Goal: Information Seeking & Learning: Check status

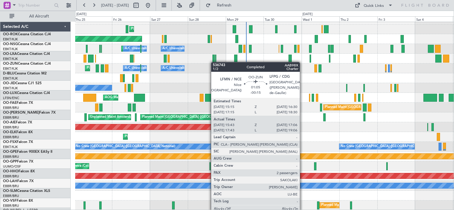
scroll to position [7, 0]
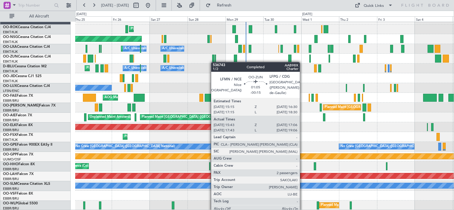
click at [213, 54] on div "Planned Maint Kortrijk-[GEOGRAPHIC_DATA] Planned Maint [GEOGRAPHIC_DATA] ([GEOG…" at bounding box center [264, 113] width 378 height 196
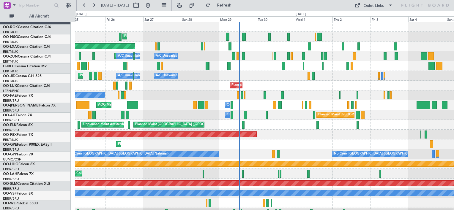
click at [293, 172] on div "Planned Maint Kortrijk-[GEOGRAPHIC_DATA] Planned Maint [GEOGRAPHIC_DATA] ([GEOG…" at bounding box center [264, 120] width 378 height 196
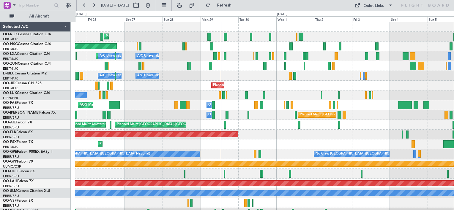
click at [304, 110] on div "Planned Maint Kortrijk-[GEOGRAPHIC_DATA] Planned Maint [GEOGRAPHIC_DATA] ([GEOG…" at bounding box center [264, 120] width 378 height 196
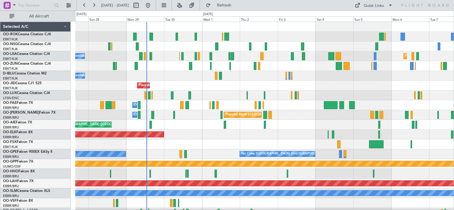
click at [264, 83] on div "Planned Maint Kortrijk-[GEOGRAPHIC_DATA] Planned Maint [GEOGRAPHIC_DATA] ([GEOG…" at bounding box center [264, 120] width 378 height 196
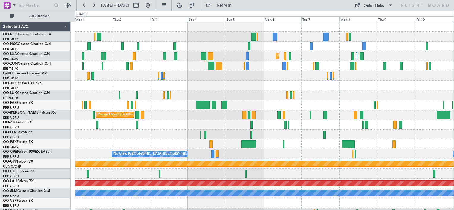
click at [171, 46] on div "Planned Maint Kortrijk-[GEOGRAPHIC_DATA] Planned Maint [GEOGRAPHIC_DATA]-[GEOGR…" at bounding box center [264, 120] width 378 height 196
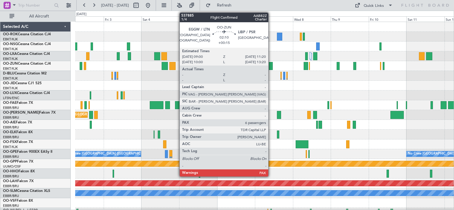
click at [271, 64] on div at bounding box center [271, 66] width 4 height 8
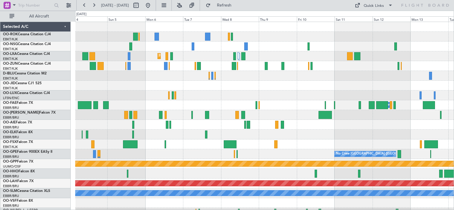
click at [251, 82] on div at bounding box center [264, 86] width 378 height 10
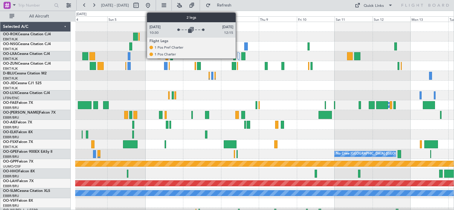
click at [238, 55] on div at bounding box center [238, 55] width 2 height 7
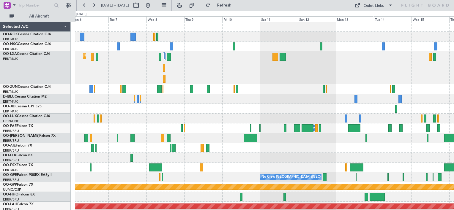
click at [211, 74] on div "Planned Maint Kortrijk-[GEOGRAPHIC_DATA]" at bounding box center [264, 67] width 378 height 33
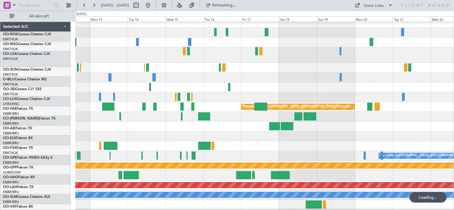
scroll to position [4, 0]
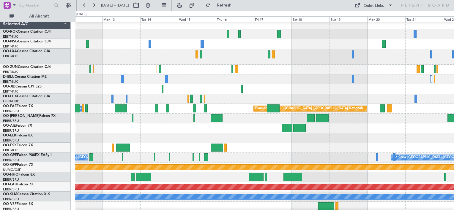
click at [334, 61] on div at bounding box center [264, 57] width 378 height 16
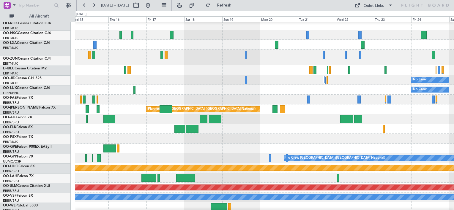
scroll to position [0, 0]
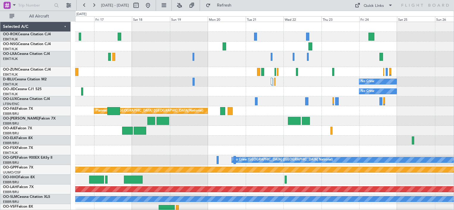
click at [137, 84] on div "No Crew No Crew Planned Maint [GEOGRAPHIC_DATA] ([GEOGRAPHIC_DATA]) Planned Mai…" at bounding box center [264, 123] width 378 height 202
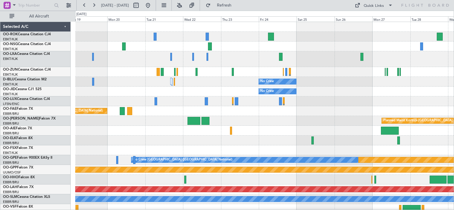
click at [211, 83] on div "No Crew" at bounding box center [264, 82] width 378 height 10
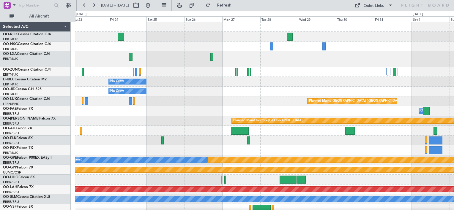
click at [168, 76] on div "No Crew No Crew Planned Maint [GEOGRAPHIC_DATA] ([GEOGRAPHIC_DATA]) Owner [GEOG…" at bounding box center [264, 123] width 378 height 202
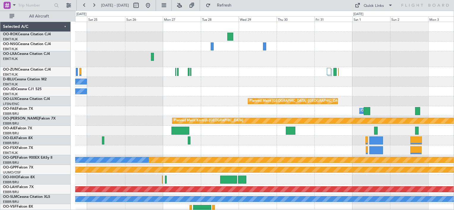
click at [221, 77] on div "No Crew Planned Maint [GEOGRAPHIC_DATA] ([GEOGRAPHIC_DATA]) No Crew Planned Mai…" at bounding box center [264, 123] width 378 height 202
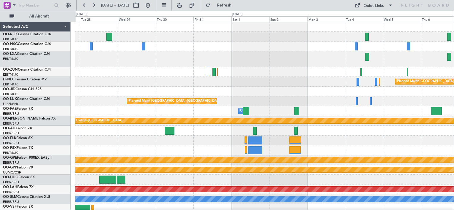
click at [129, 71] on div "Planned Maint Kortrijk-[GEOGRAPHIC_DATA] Planned Maint [GEOGRAPHIC_DATA] ([GEOG…" at bounding box center [264, 123] width 378 height 202
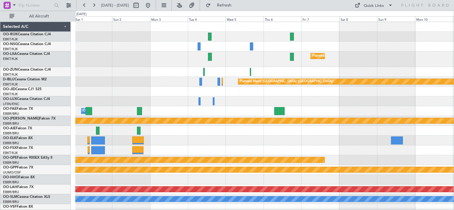
click at [129, 66] on div "Planned Maint Kortrijk-[GEOGRAPHIC_DATA]" at bounding box center [264, 59] width 378 height 16
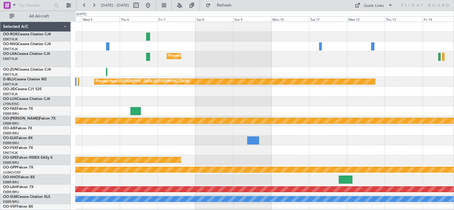
click at [89, 76] on div at bounding box center [264, 72] width 378 height 10
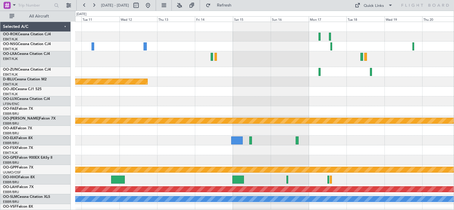
click at [38, 75] on div "Planned Maint [GEOGRAPHIC_DATA] ([GEOGRAPHIC_DATA]) Planned Maint [GEOGRAPHIC_D…" at bounding box center [227, 111] width 454 height 200
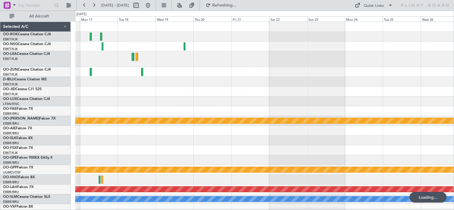
click at [55, 74] on div "Planned Maint Kortrijk-[GEOGRAPHIC_DATA] Grounded [GEOGRAPHIC_DATA] Planned [GE…" at bounding box center [227, 111] width 454 height 200
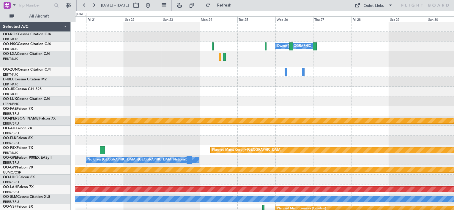
click at [88, 73] on div "Owner [GEOGRAPHIC_DATA]-[GEOGRAPHIC_DATA] Planned Maint [GEOGRAPHIC_DATA]-[GEOG…" at bounding box center [264, 123] width 378 height 202
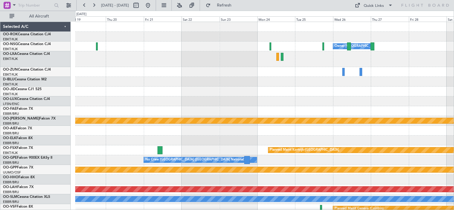
click at [453, 94] on html "[DATE] - [DATE] Refresh Quick Links All Aircraft Owner [GEOGRAPHIC_DATA]-[GEOGR…" at bounding box center [227, 105] width 454 height 210
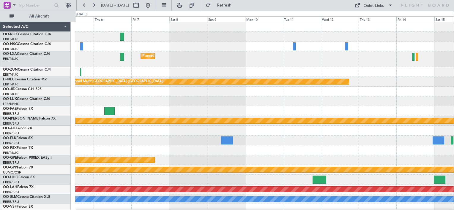
click at [453, 116] on html "[DATE] - [DATE] Refresh Quick Links All Aircraft Planned Maint [GEOGRAPHIC_DATA…" at bounding box center [227, 105] width 454 height 210
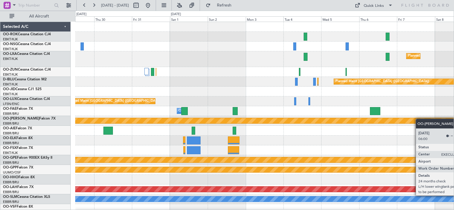
click at [453, 123] on html "[DATE] - [DATE] Refresh Quick Links All Aircraft Planned Maint [GEOGRAPHIC_DATA…" at bounding box center [227, 105] width 454 height 210
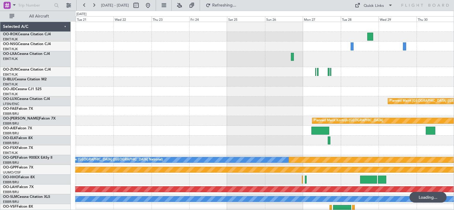
click at [453, 124] on html "[DATE] - [DATE] Refreshing... Quick Links All Aircraft Planned Maint [GEOGRAPHI…" at bounding box center [227, 105] width 454 height 210
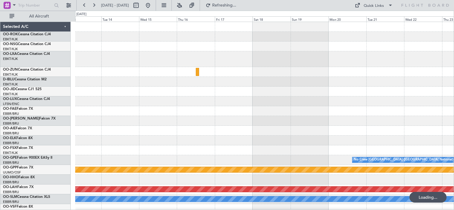
click at [453, 117] on html "[DATE] - [DATE] Refreshing... Quick Links All Aircraft Planned Maint Nurnberg N…" at bounding box center [227, 105] width 454 height 210
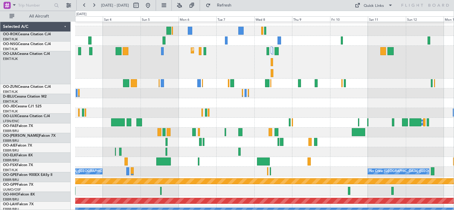
click at [214, 148] on div at bounding box center [264, 152] width 378 height 10
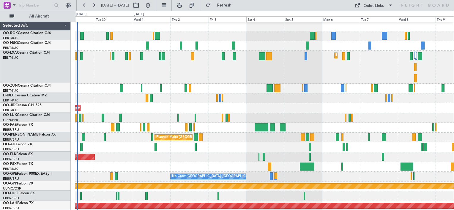
scroll to position [1, 0]
click at [312, 175] on div "No Crew [GEOGRAPHIC_DATA] ([GEOGRAPHIC_DATA] National) No Crew [GEOGRAPHIC_DATA…" at bounding box center [264, 177] width 378 height 10
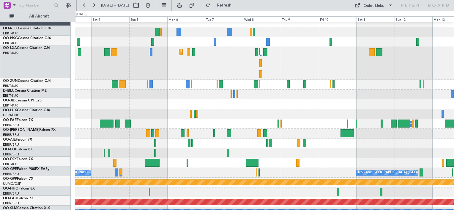
scroll to position [7, 0]
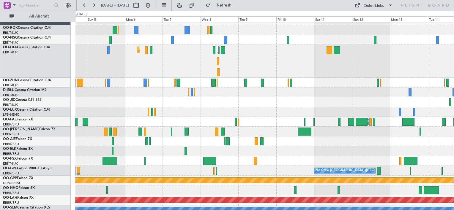
click at [132, 188] on div at bounding box center [264, 191] width 378 height 10
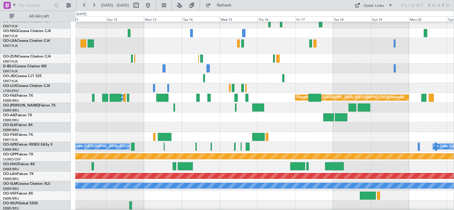
scroll to position [11, 0]
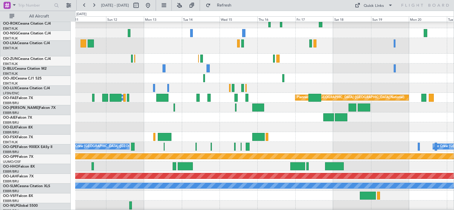
click at [170, 122] on div at bounding box center [264, 118] width 378 height 10
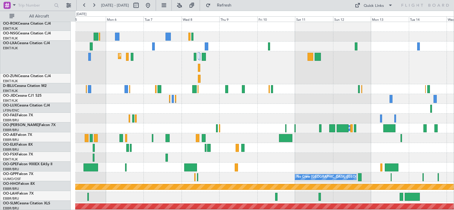
scroll to position [0, 0]
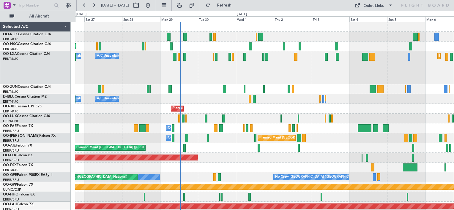
click at [206, 87] on div "Planned Maint Kortrijk-[GEOGRAPHIC_DATA] Planned Maint [GEOGRAPHIC_DATA] ([GEOG…" at bounding box center [264, 131] width 378 height 219
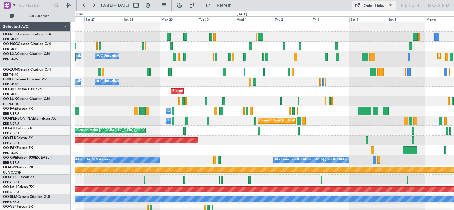
click at [357, 2] on span at bounding box center [356, 5] width 7 height 7
click at [363, 41] on button "Crew Board" at bounding box center [374, 34] width 45 height 14
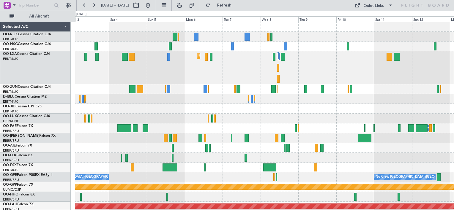
click at [223, 113] on div "Planned Maint Kortrijk-[GEOGRAPHIC_DATA] Owner [GEOGRAPHIC_DATA] Planned Maint …" at bounding box center [264, 131] width 378 height 219
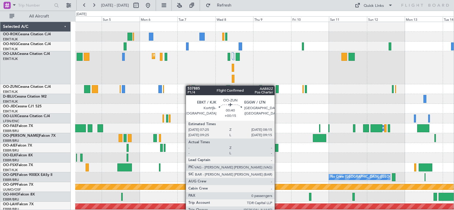
click at [189, 86] on div "Planned Maint Kortrijk-[GEOGRAPHIC_DATA] Owner [GEOGRAPHIC_DATA] Planned Maint …" at bounding box center [264, 131] width 378 height 219
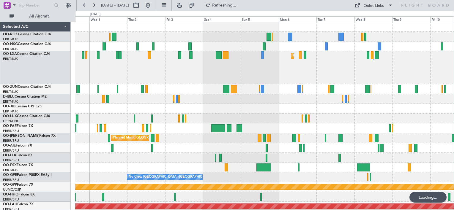
click at [325, 84] on div "Planned Maint Kortrijk-[GEOGRAPHIC_DATA] Planned Maint [GEOGRAPHIC_DATA] ([GEOG…" at bounding box center [264, 131] width 378 height 219
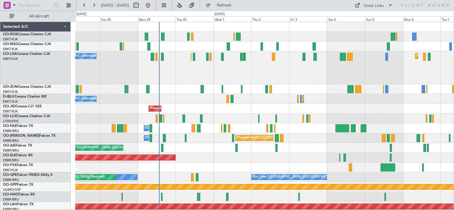
click at [262, 84] on div "Planned Maint Kortrijk-[GEOGRAPHIC_DATA] Planned Maint [GEOGRAPHIC_DATA] ([GEOG…" at bounding box center [264, 131] width 378 height 219
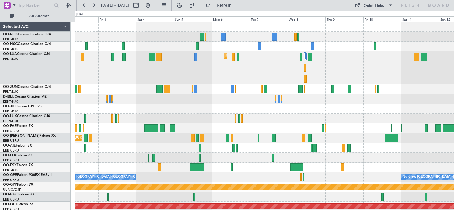
click at [134, 79] on div "Planned Maint Kortrijk-[GEOGRAPHIC_DATA]" at bounding box center [264, 67] width 378 height 33
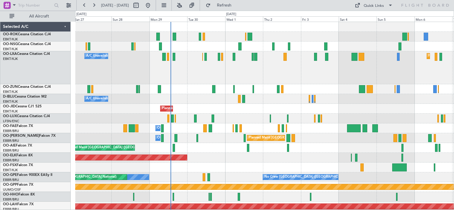
click at [453, 140] on html "[DATE] - [DATE] Refresh Quick Links All Aircraft Planned Maint [GEOGRAPHIC_DATA…" at bounding box center [227, 105] width 454 height 210
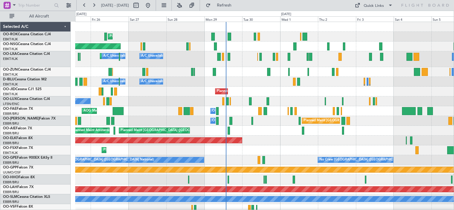
click at [240, 84] on div "A/C Unavailable [GEOGRAPHIC_DATA] ([GEOGRAPHIC_DATA] National) A/C Unavailable …" at bounding box center [264, 82] width 378 height 10
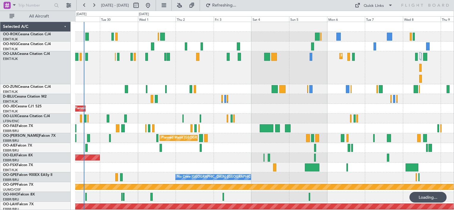
click at [374, 67] on div "Planned Maint Kortrijk-[GEOGRAPHIC_DATA] A/C Unavailable A/C Unavailable [GEOGR…" at bounding box center [264, 67] width 378 height 33
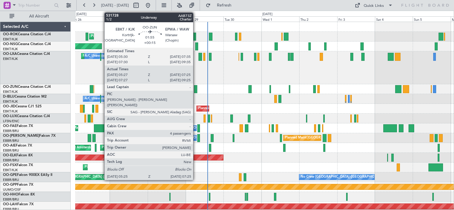
click at [196, 88] on div at bounding box center [195, 89] width 3 height 8
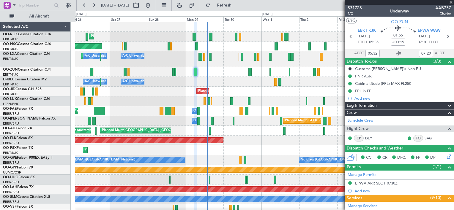
click at [451, 1] on span at bounding box center [451, 2] width 6 height 5
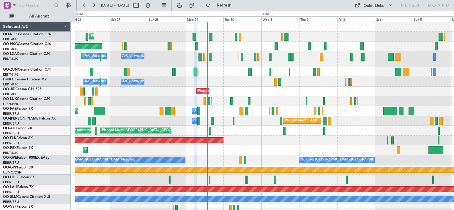
type input "0"
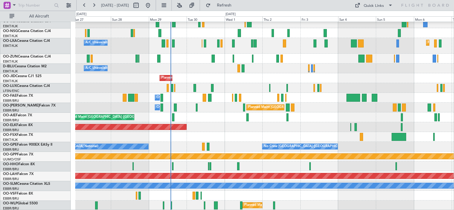
click at [232, 86] on div "Planned Maint Kortrijk-[GEOGRAPHIC_DATA] Planned Maint [GEOGRAPHIC_DATA] ([GEOG…" at bounding box center [264, 110] width 378 height 202
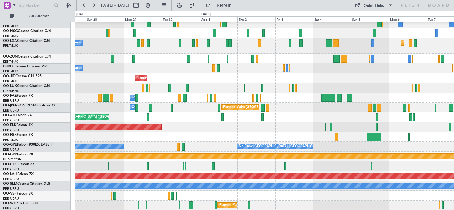
scroll to position [0, 0]
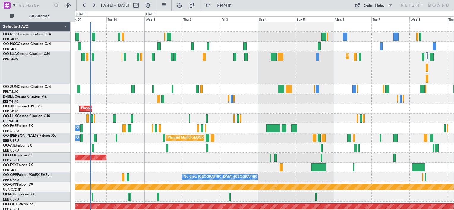
click at [192, 127] on div "Planned Maint [GEOGRAPHIC_DATA] ([GEOGRAPHIC_DATA]) Planned Maint [GEOGRAPHIC_D…" at bounding box center [264, 131] width 378 height 219
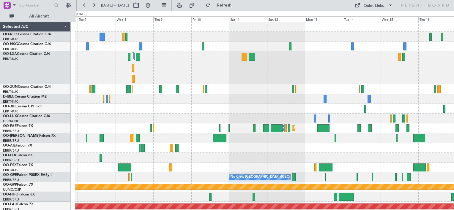
click at [114, 73] on div "Planned Maint Kortrijk-[GEOGRAPHIC_DATA]" at bounding box center [264, 67] width 378 height 33
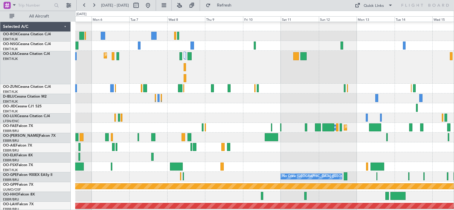
scroll to position [1, 0]
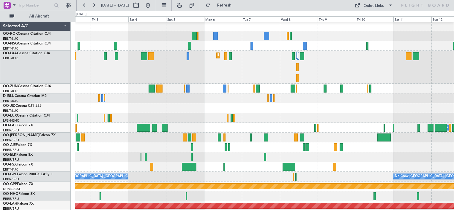
click at [347, 67] on div "Planned Maint Kortrijk-[GEOGRAPHIC_DATA]" at bounding box center [264, 67] width 378 height 33
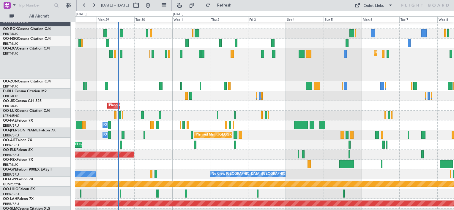
scroll to position [2, 0]
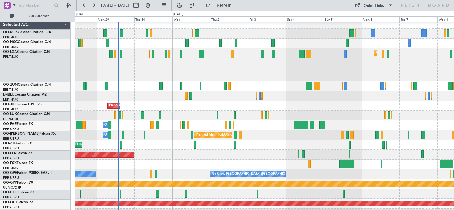
click at [334, 59] on div "Planned Maint Kortrijk-[GEOGRAPHIC_DATA] A/C Unavailable A/C Unavailable [GEOGR…" at bounding box center [264, 64] width 378 height 33
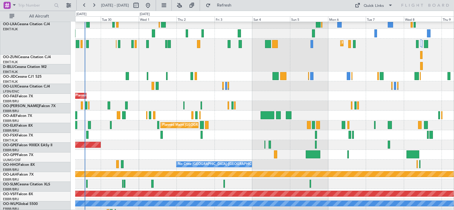
scroll to position [31, 0]
click at [191, 115] on div "Planned Maint Kortrijk-[GEOGRAPHIC_DATA] A/C Unavailable A/C Unavailable [GEOGR…" at bounding box center [264, 118] width 378 height 219
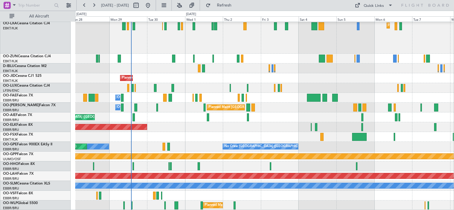
click at [217, 91] on div "Planned Maint [GEOGRAPHIC_DATA] ([GEOGRAPHIC_DATA]) Planned Maint [GEOGRAPHIC_D…" at bounding box center [264, 100] width 378 height 219
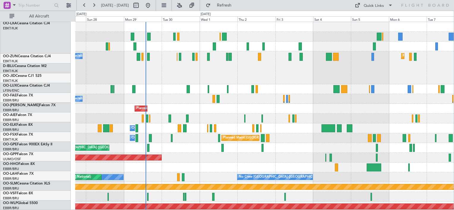
scroll to position [0, 0]
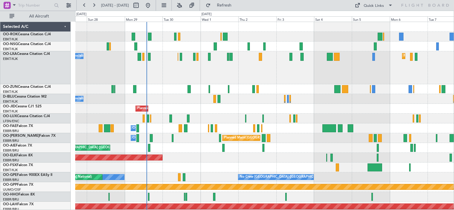
click at [195, 177] on div "Planned Maint Kortrijk-[GEOGRAPHIC_DATA] Planned Maint [GEOGRAPHIC_DATA] ([GEOG…" at bounding box center [264, 131] width 378 height 219
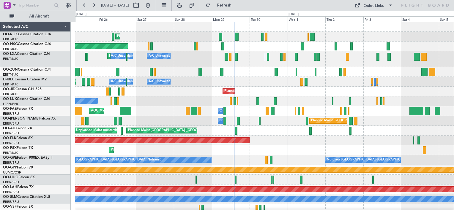
click at [259, 91] on div "Planned Maint Kortrijk-[GEOGRAPHIC_DATA] Planned Maint [GEOGRAPHIC_DATA] ([GEOG…" at bounding box center [264, 123] width 378 height 202
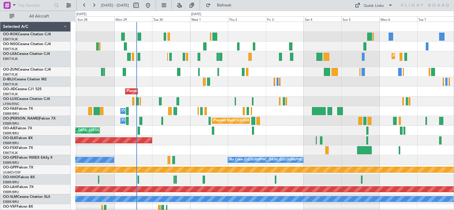
click at [168, 105] on div "Planned Maint Kortrijk-[GEOGRAPHIC_DATA] Planned Maint [GEOGRAPHIC_DATA] ([GEOG…" at bounding box center [264, 123] width 378 height 202
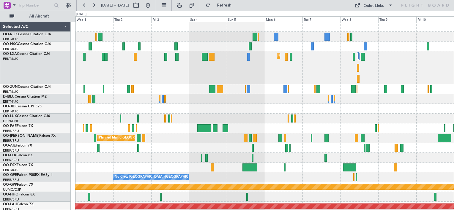
click at [281, 70] on div "Planned Maint Kortrijk-[GEOGRAPHIC_DATA]" at bounding box center [264, 67] width 378 height 33
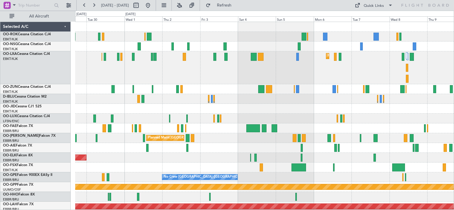
click at [257, 97] on div "Planned Maint Kortrijk-[GEOGRAPHIC_DATA] A/C Unavailable A/C Unavailable [GEOGR…" at bounding box center [264, 131] width 378 height 219
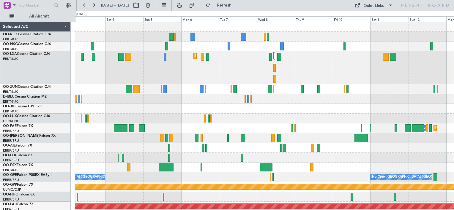
click at [95, 81] on div "Planned Maint Kortrijk-[GEOGRAPHIC_DATA]" at bounding box center [264, 67] width 378 height 33
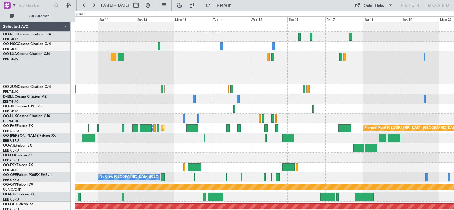
click at [106, 66] on div at bounding box center [264, 67] width 378 height 33
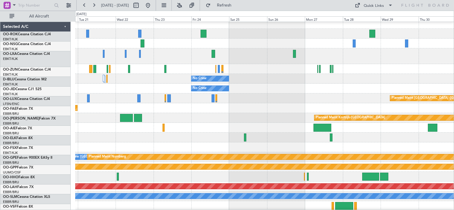
scroll to position [2, 0]
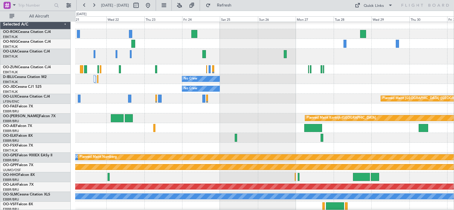
click at [179, 56] on div at bounding box center [264, 57] width 378 height 16
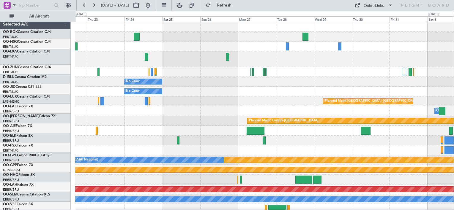
scroll to position [0, 0]
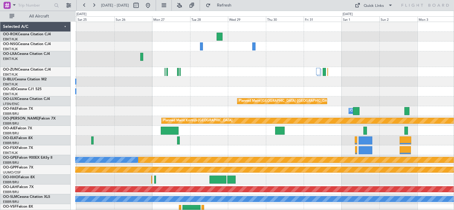
click at [135, 72] on div at bounding box center [264, 72] width 378 height 10
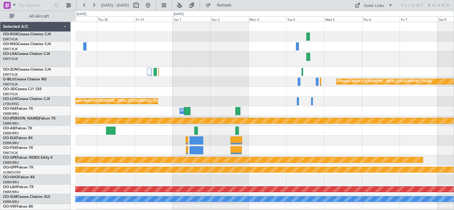
click at [91, 80] on div "Planned Maint [GEOGRAPHIC_DATA] ([GEOGRAPHIC_DATA]) Planned Maint [GEOGRAPHIC_D…" at bounding box center [264, 123] width 378 height 202
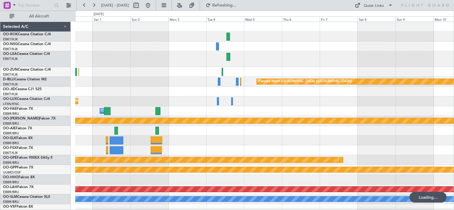
click at [169, 95] on div at bounding box center [264, 92] width 378 height 10
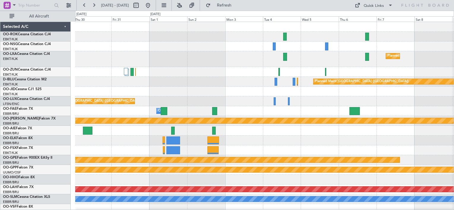
click at [453, 124] on html "[DATE] - [DATE] Refresh Quick Links All Aircraft Planned Maint [GEOGRAPHIC_DATA…" at bounding box center [227, 105] width 454 height 210
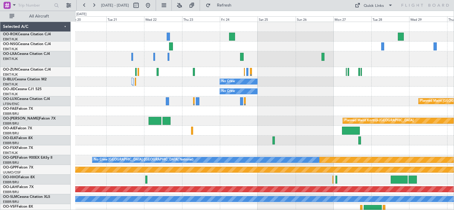
click at [453, 100] on html "[DATE] - [DATE] Refresh Quick Links All Aircraft No Crew No Crew Planned Maint …" at bounding box center [227, 105] width 454 height 210
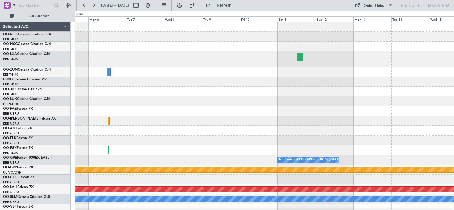
click at [452, 98] on div "No Crew [GEOGRAPHIC_DATA] ([GEOGRAPHIC_DATA] National) Grounded [GEOGRAPHIC_DAT…" at bounding box center [264, 123] width 378 height 202
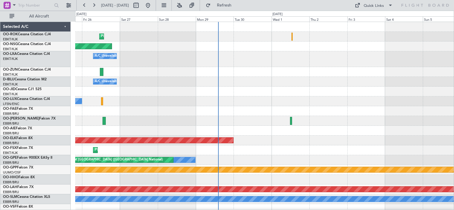
click at [453, 99] on html "[DATE] - [DATE] Refresh Quick Links All Aircraft Planned Maint [GEOGRAPHIC_DATA…" at bounding box center [227, 105] width 454 height 210
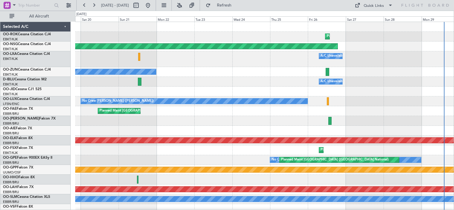
click at [438, 95] on div "Planned Maint Kortrijk-[GEOGRAPHIC_DATA] Planned Maint [GEOGRAPHIC_DATA] ([GEOG…" at bounding box center [264, 123] width 378 height 202
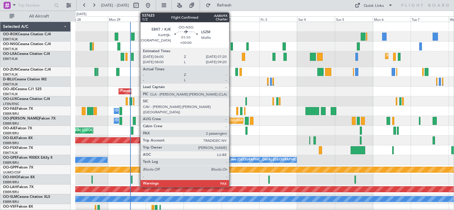
click at [232, 46] on div at bounding box center [231, 46] width 2 height 8
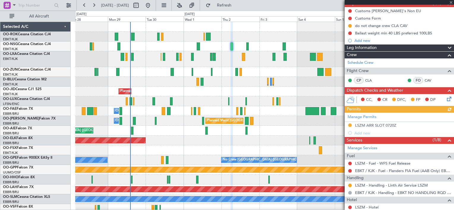
scroll to position [127, 0]
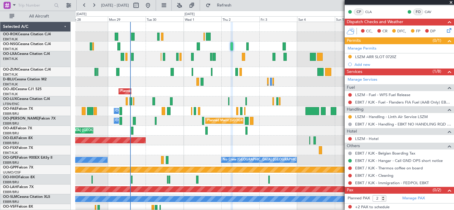
click at [451, 1] on span at bounding box center [451, 2] width 6 height 5
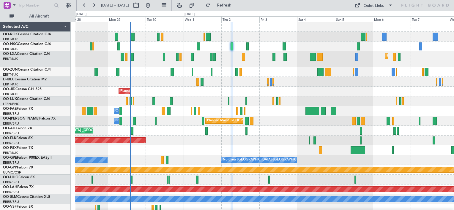
type input "0"
